Goal: Go to known website: Access a specific website the user already knows

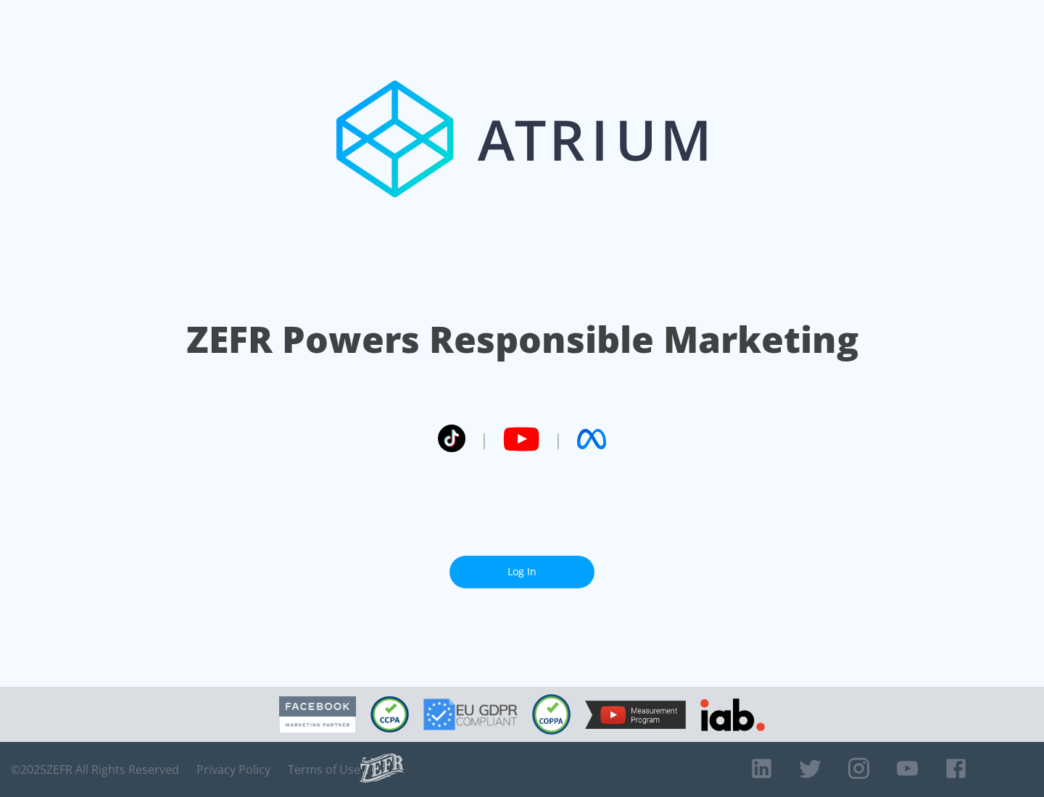
click at [522, 566] on link "Log In" at bounding box center [521, 572] width 145 height 33
